Goal: Information Seeking & Learning: Learn about a topic

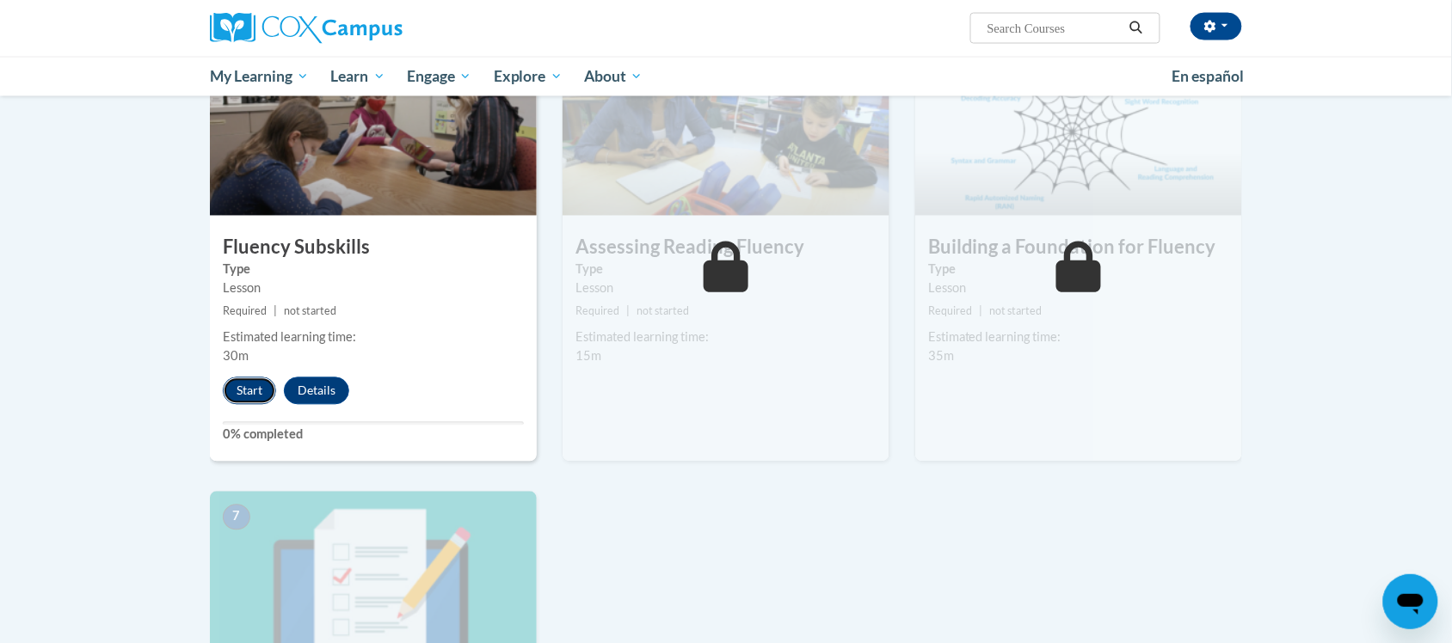
click at [250, 400] on button "Start" at bounding box center [249, 392] width 53 height 28
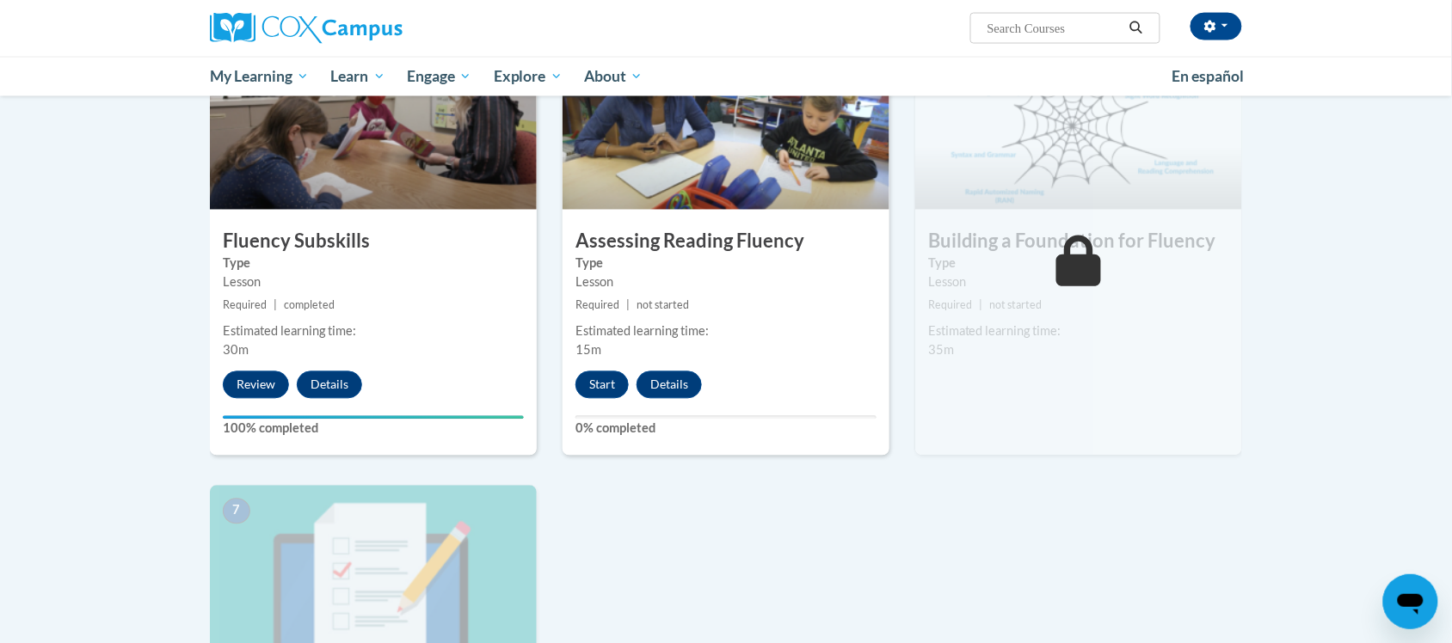
scroll to position [752, 0]
